Goal: Transaction & Acquisition: Purchase product/service

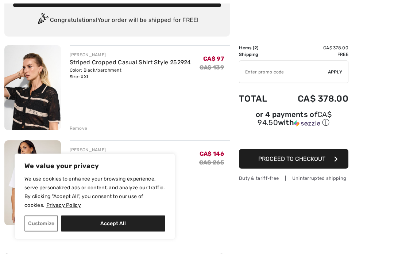
scroll to position [53, 0]
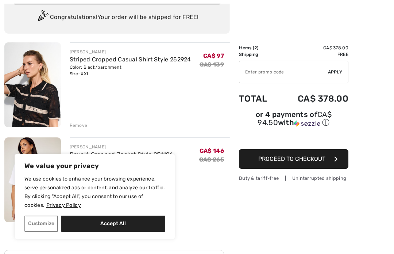
click at [131, 222] on button "Accept All" at bounding box center [113, 224] width 104 height 16
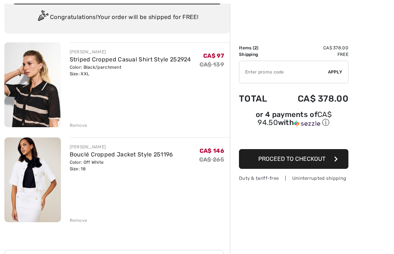
checkbox input "true"
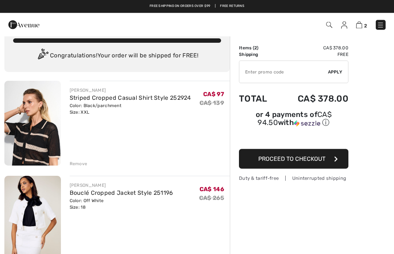
scroll to position [0, 0]
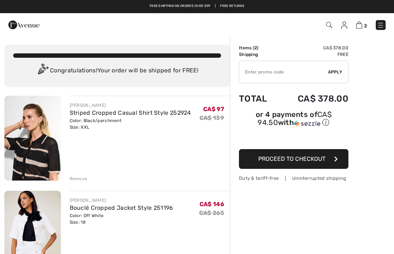
click at [31, 20] on img at bounding box center [23, 25] width 31 height 15
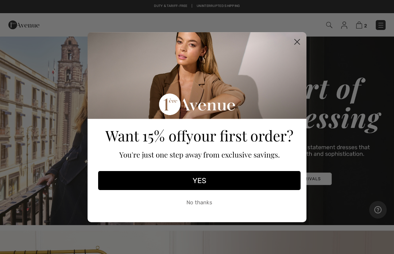
click at [297, 44] on circle "Close dialog" at bounding box center [297, 41] width 12 height 12
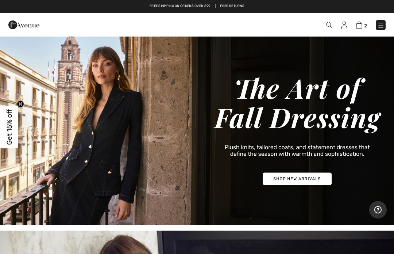
click at [383, 22] on img at bounding box center [381, 25] width 7 height 7
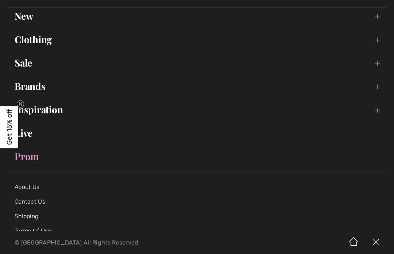
scroll to position [56, 0]
click at [27, 61] on link "Sale Toggle submenu" at bounding box center [197, 62] width 380 height 16
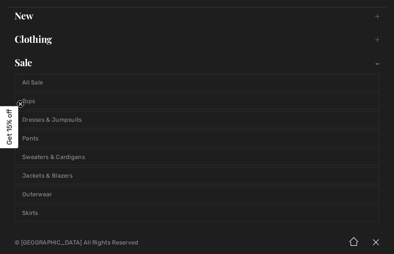
click at [73, 178] on link "Jackets & Blazers" at bounding box center [197, 176] width 365 height 16
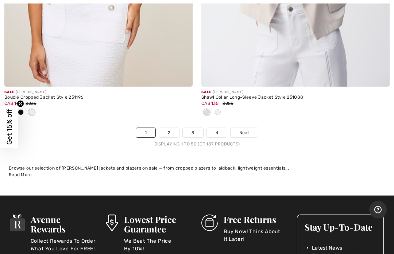
scroll to position [8257, 0]
click at [249, 129] on span "Next" at bounding box center [245, 132] width 10 height 7
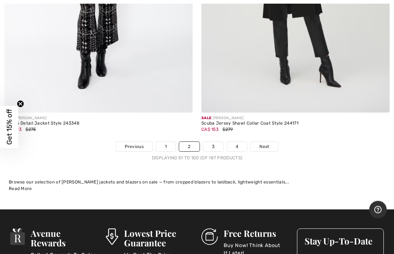
scroll to position [8119, 0]
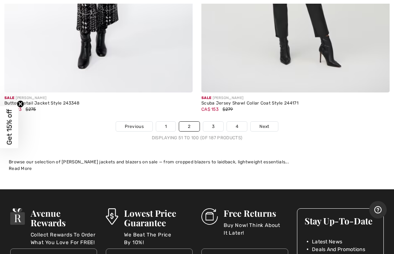
click at [270, 122] on link "Next" at bounding box center [264, 126] width 27 height 9
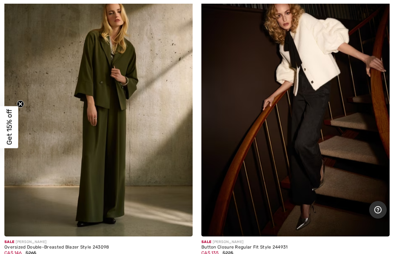
scroll to position [771, 0]
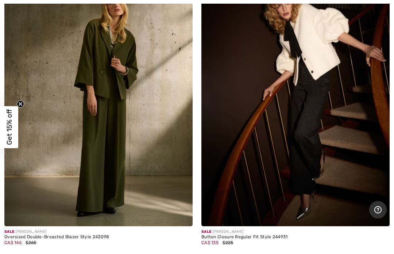
click at [332, 57] on img at bounding box center [296, 84] width 188 height 283
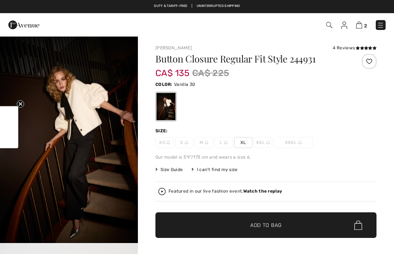
checkbox input "true"
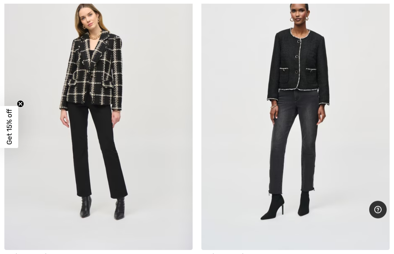
scroll to position [5301, 0]
click at [311, 69] on img at bounding box center [296, 108] width 188 height 283
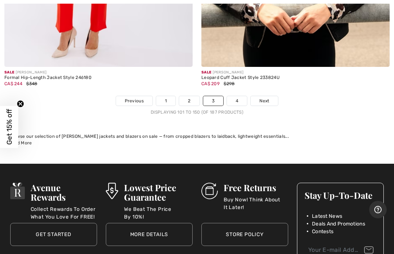
scroll to position [8144, 0]
click at [271, 96] on link "Next" at bounding box center [264, 100] width 27 height 9
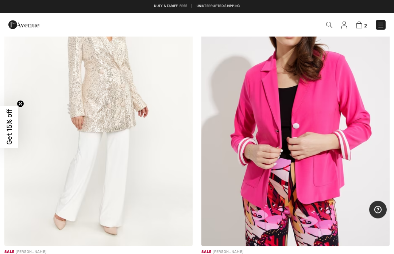
scroll to position [4704, 0]
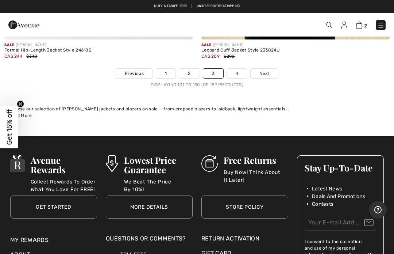
click at [268, 70] on span "Next" at bounding box center [265, 73] width 10 height 7
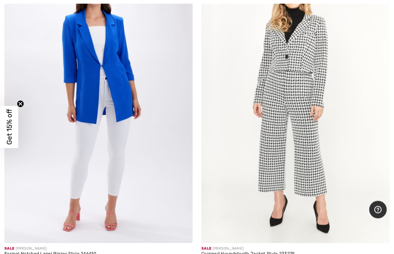
scroll to position [3688, 0]
